Goal: Submit feedback/report problem

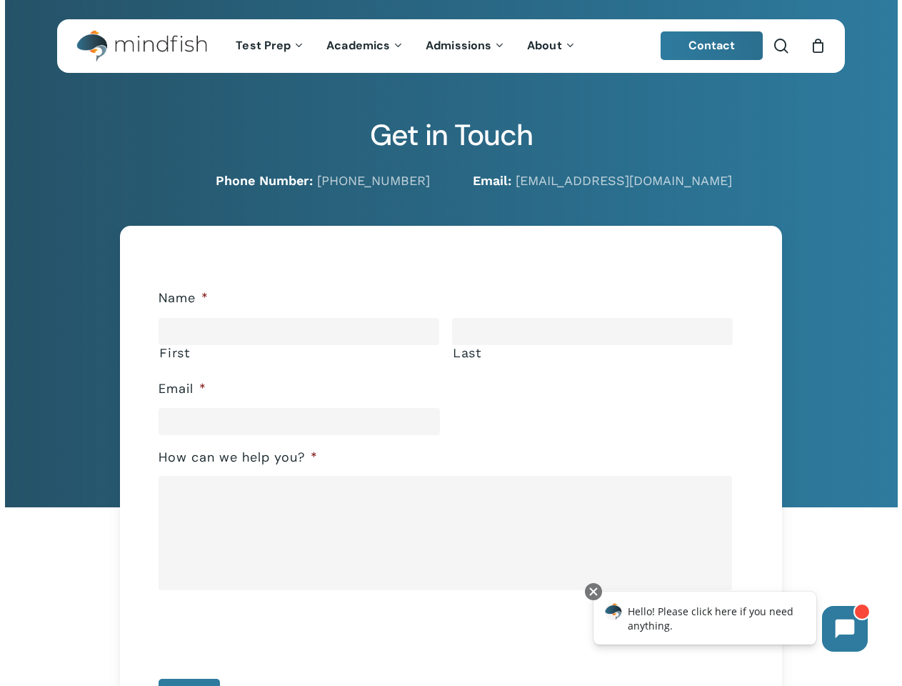
click at [451, 343] on div "First Last" at bounding box center [450, 341] width 583 height 50
click at [451, 467] on li "How can we help you? *" at bounding box center [451, 514] width 584 height 159
click at [201, 683] on input "******" at bounding box center [189, 696] width 61 height 36
click at [845, 628] on icon at bounding box center [845, 628] width 19 height 19
click at [705, 618] on div "Hello! Please click here if you need anything." at bounding box center [704, 617] width 223 height 53
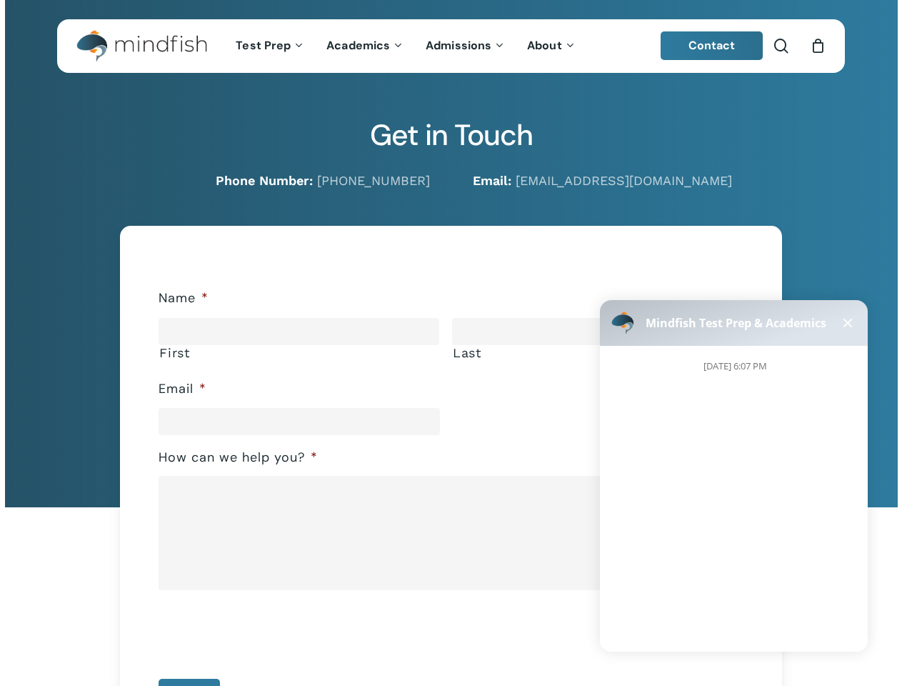
click at [593, 591] on body "Mindfish Test Prep & Academics [DATE] 6:07 PM" at bounding box center [733, 473] width 285 height 374
